Goal: Information Seeking & Learning: Learn about a topic

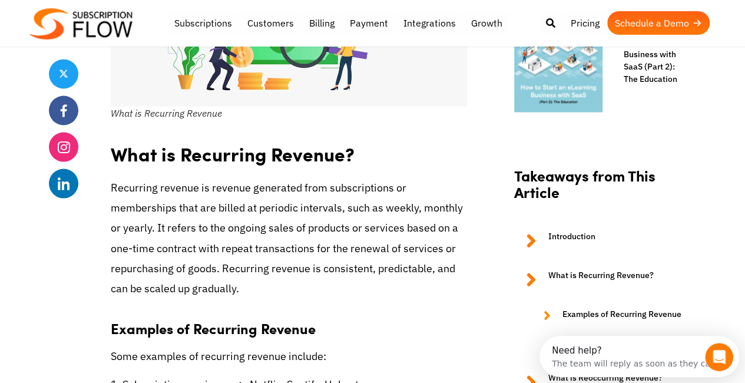
scroll to position [1025, 0]
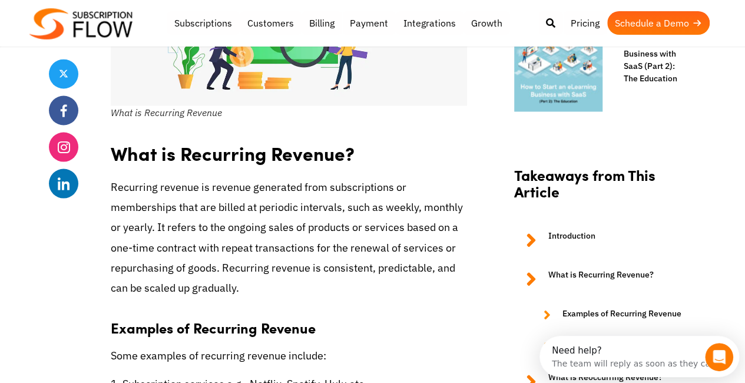
click at [246, 263] on p "Recurring revenue is revenue generated from subscriptions or memberships that a…" at bounding box center [289, 237] width 357 height 121
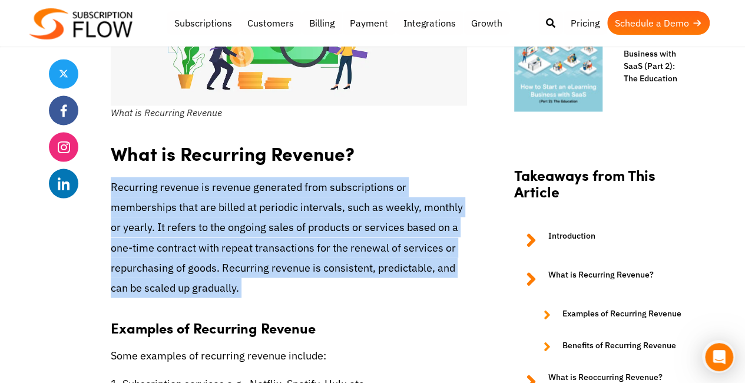
click at [246, 263] on p "Recurring revenue is revenue generated from subscriptions or memberships that a…" at bounding box center [289, 237] width 357 height 121
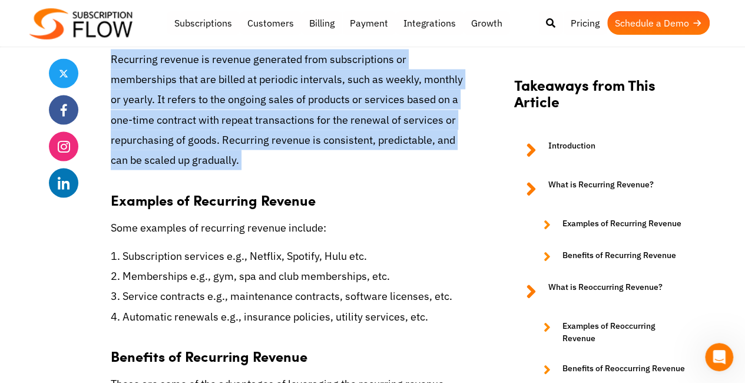
scroll to position [1153, 0]
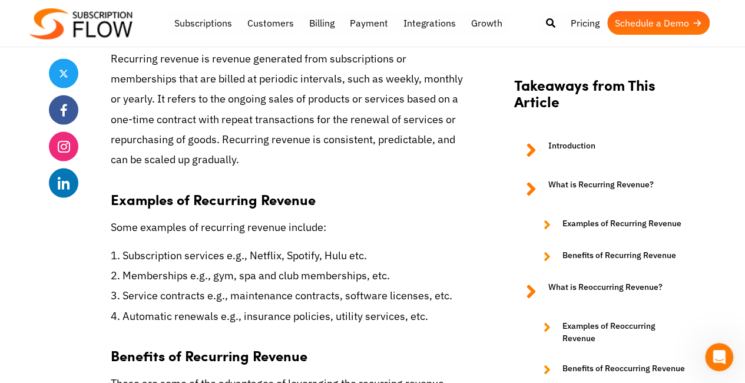
click at [170, 281] on p "1. Subscription services e.g., Netflix, Spotify, Hulu etc. 2. Memberships e.g.,…" at bounding box center [289, 286] width 357 height 81
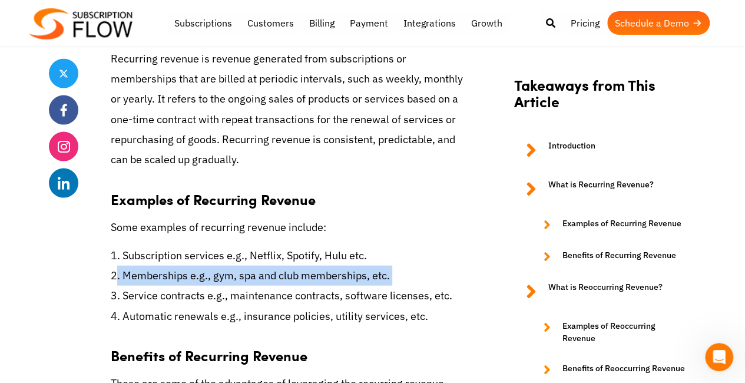
click at [170, 281] on p "1. Subscription services e.g., Netflix, Spotify, Hulu etc. 2. Memberships e.g.,…" at bounding box center [289, 286] width 357 height 81
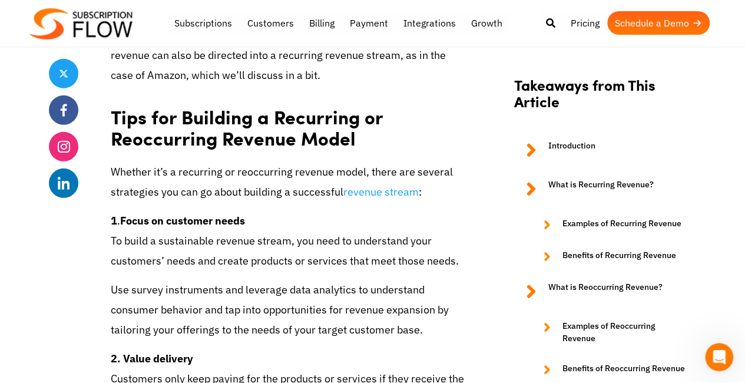
scroll to position [3884, 0]
click at [143, 296] on p "Use survey instruments and leverage data analytics to understand consumer behav…" at bounding box center [289, 309] width 357 height 61
